Goal: Transaction & Acquisition: Purchase product/service

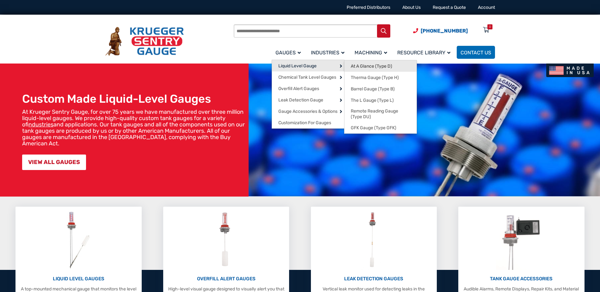
click at [383, 66] on span "At A Glance (Type D)" at bounding box center [371, 67] width 41 height 6
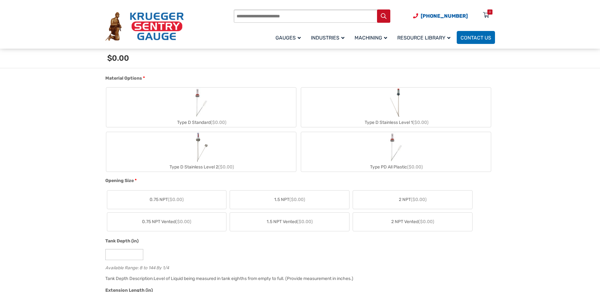
scroll to position [232, 0]
click at [226, 101] on label "Type D Standard ($0.00)" at bounding box center [201, 107] width 190 height 40
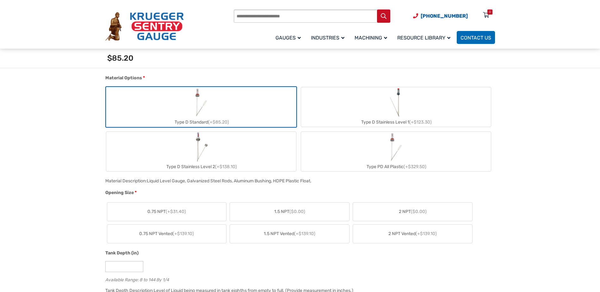
click at [268, 212] on label "1.5 NPT ($0.00)" at bounding box center [289, 212] width 119 height 18
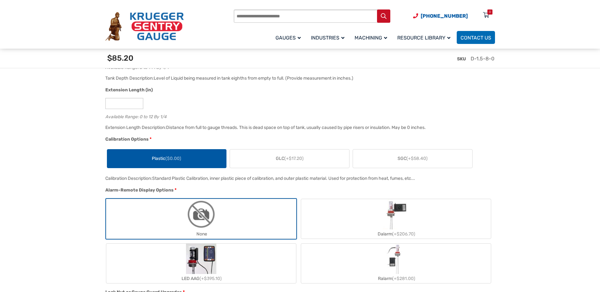
scroll to position [453, 0]
click at [198, 221] on img "None" at bounding box center [201, 214] width 30 height 30
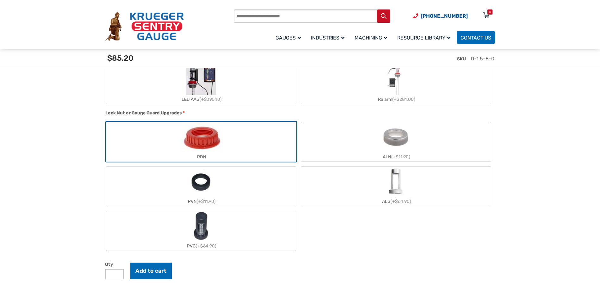
scroll to position [632, 0]
click at [386, 195] on img "ALG" at bounding box center [395, 181] width 19 height 30
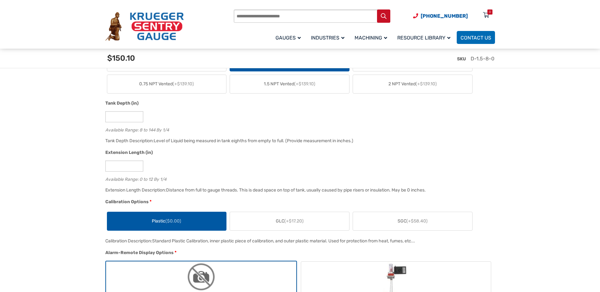
scroll to position [390, 0]
